Goal: Information Seeking & Learning: Learn about a topic

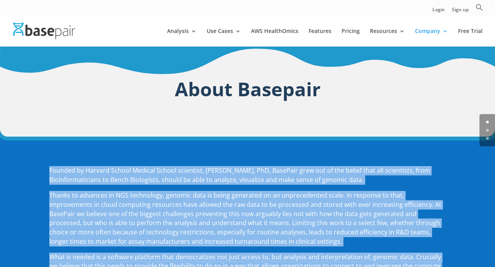
copy div "Founded by Harvard School Medical School scientist, Amit Sinha, PhD, BasePair g…"
drag, startPoint x: 351, startPoint y: 162, endPoint x: 47, endPoint y: 174, distance: 303.5
click at [47, 174] on div "Founded by Harvard School Medical School scientist, Amit Sinha, PhD, BasePair g…" at bounding box center [247, 271] width 495 height 269
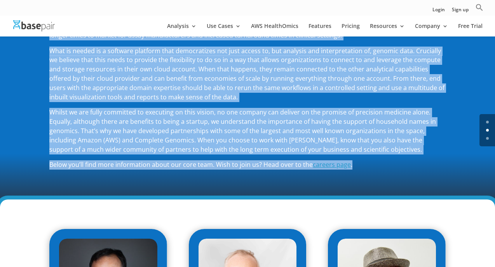
scroll to position [195, 0]
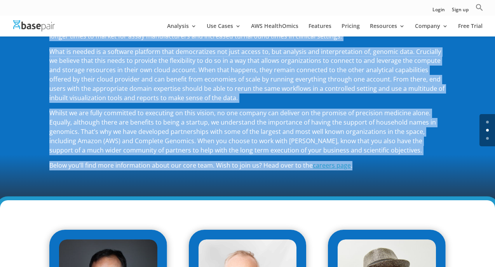
click at [361, 160] on p "Whilst we are fully committed to executing on this vision, no one company can d…" at bounding box center [247, 135] width 396 height 52
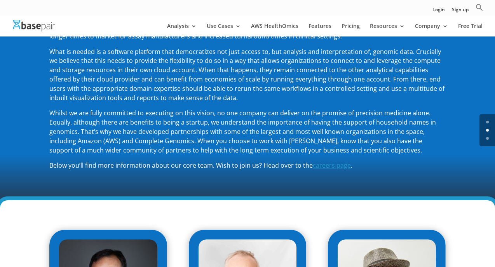
click at [332, 165] on span "careers page" at bounding box center [332, 165] width 38 height 9
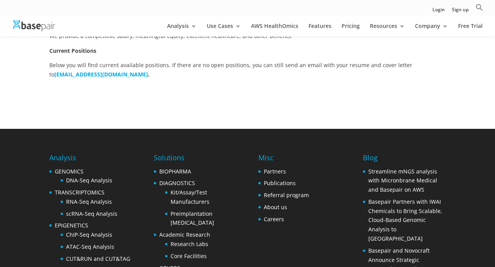
scroll to position [327, 0]
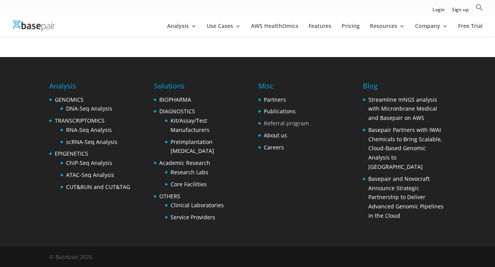
click at [277, 125] on link "Referral program" at bounding box center [286, 123] width 45 height 7
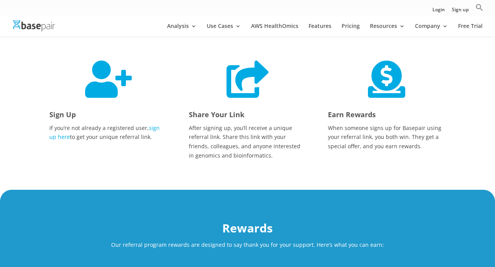
scroll to position [153, 0]
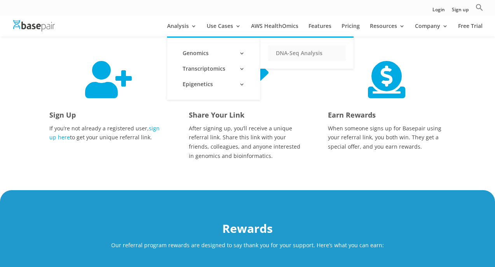
click at [293, 60] on link "DNA-Seq Analysis" at bounding box center [307, 53] width 78 height 16
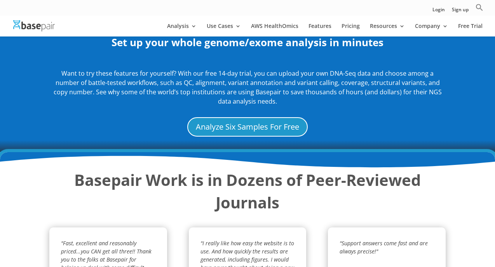
scroll to position [907, 0]
